Goal: Information Seeking & Learning: Find specific fact

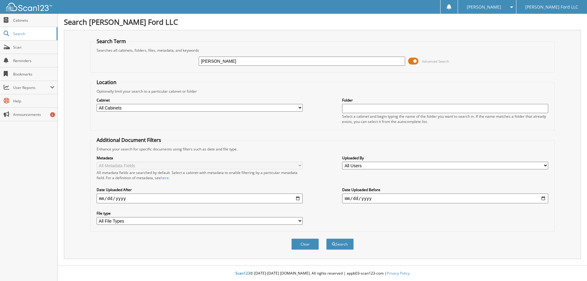
type input "[PERSON_NAME]"
click at [326, 238] on button "Search" at bounding box center [340, 243] width 28 height 11
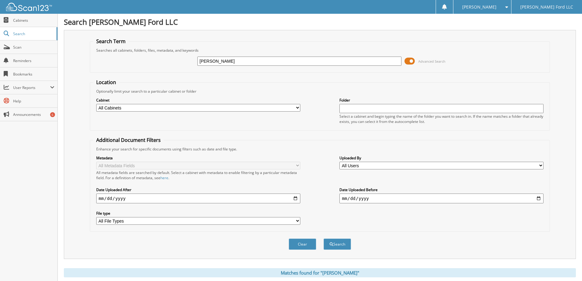
click at [411, 62] on span at bounding box center [410, 61] width 10 height 9
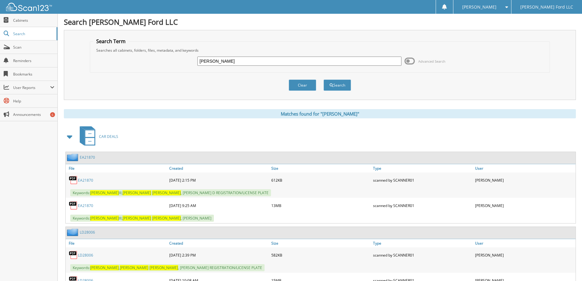
click at [88, 207] on link "EA21870" at bounding box center [85, 205] width 15 height 5
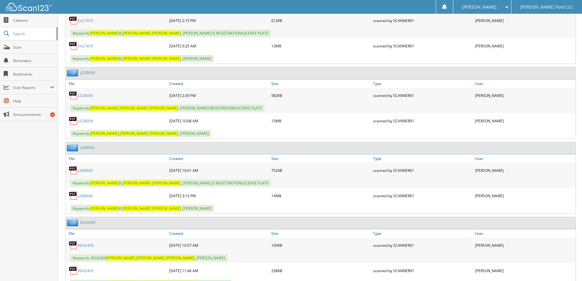
scroll to position [183, 0]
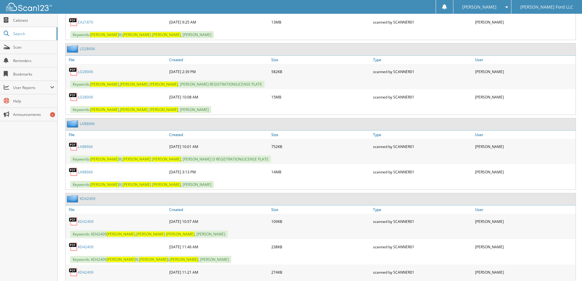
click at [85, 172] on link "LA88666" at bounding box center [85, 171] width 15 height 5
